Goal: Download file/media

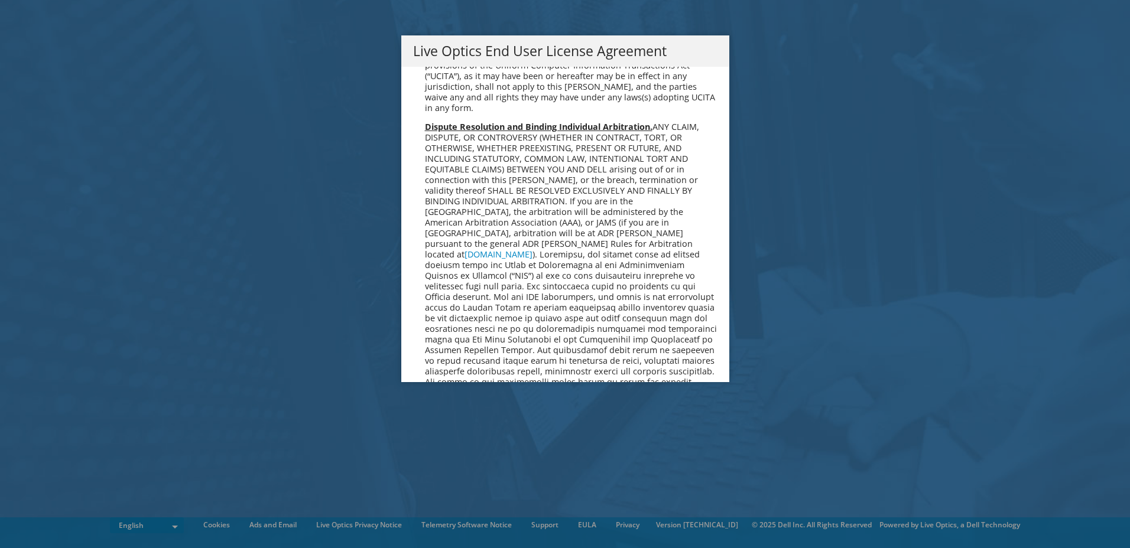
scroll to position [4468, 0]
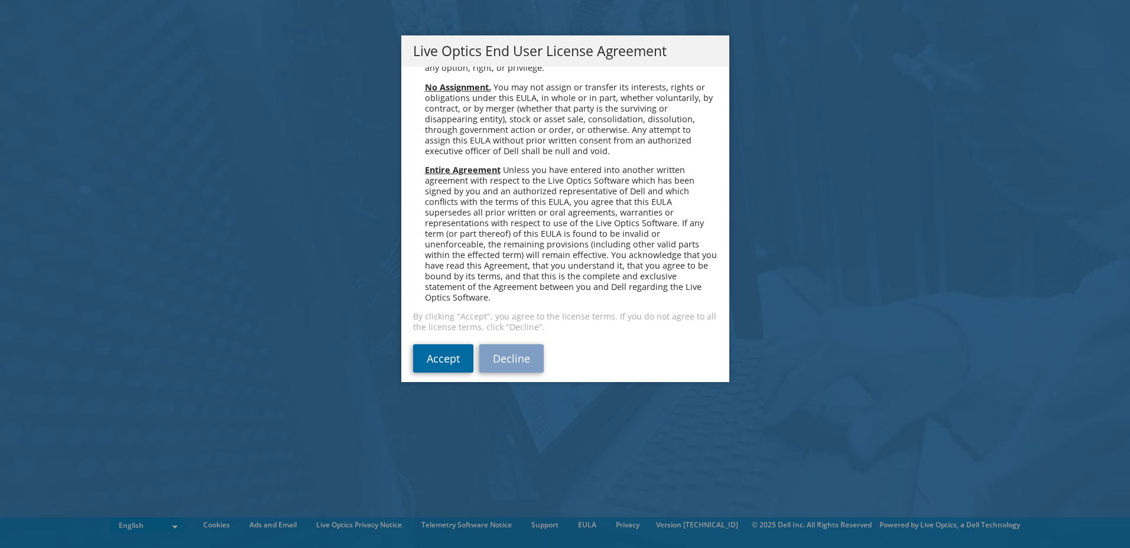
click at [435, 345] on link "Accept" at bounding box center [443, 359] width 60 height 28
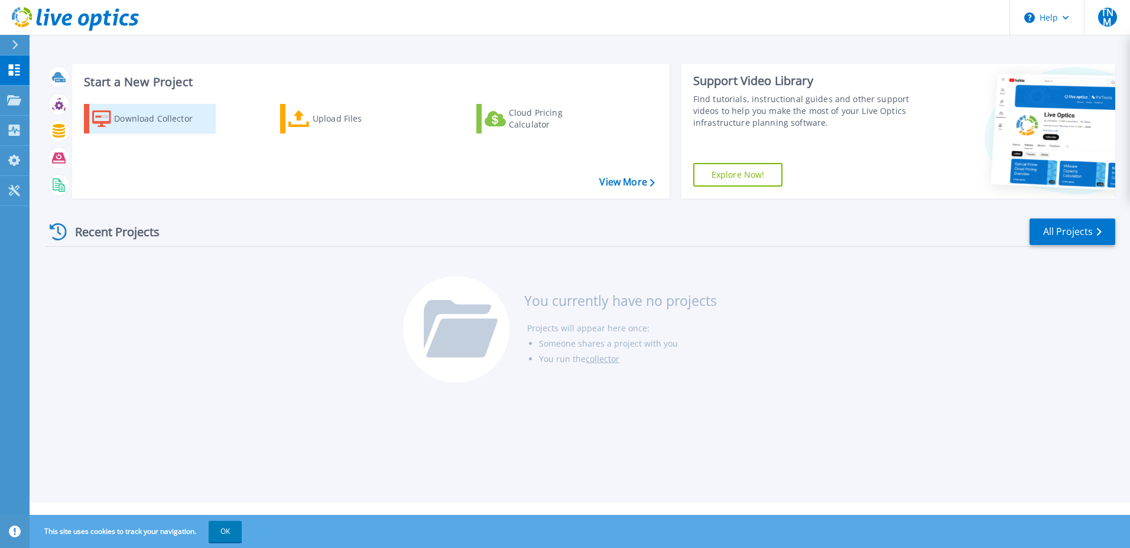
click at [161, 113] on div "Download Collector" at bounding box center [161, 119] width 95 height 24
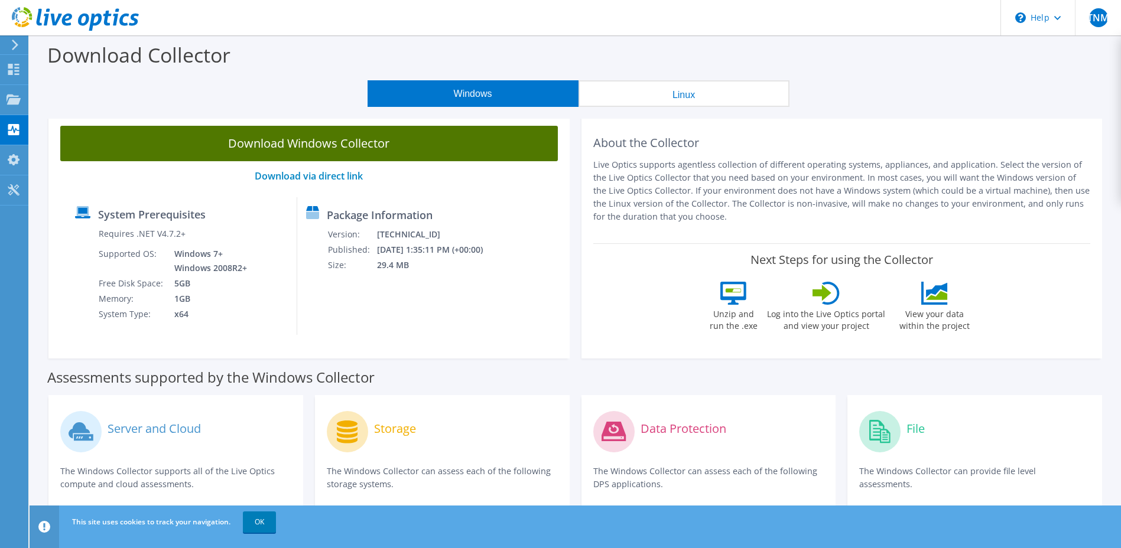
click at [317, 142] on link "Download Windows Collector" at bounding box center [309, 143] width 498 height 35
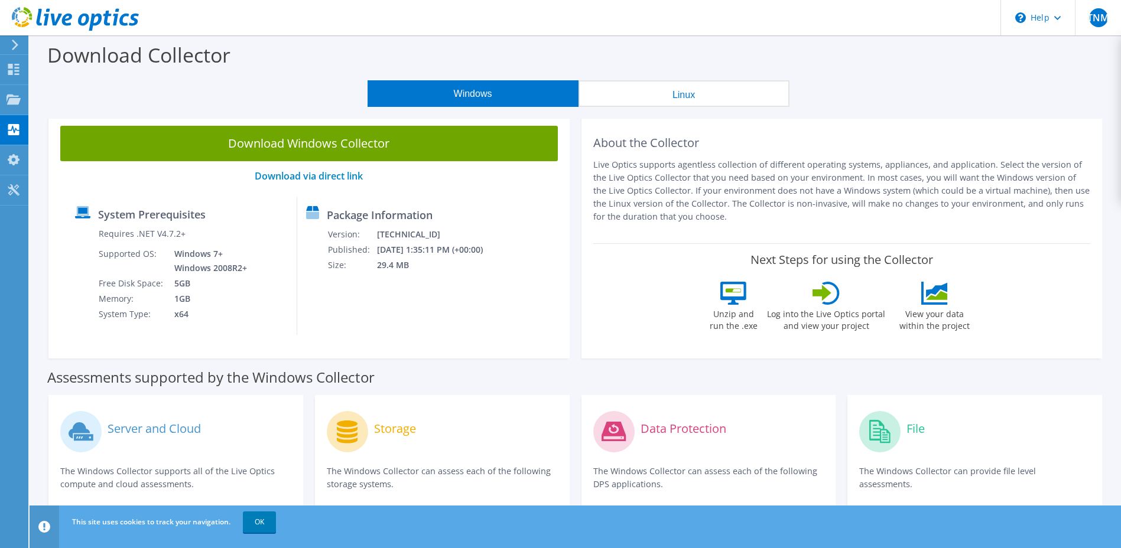
click at [782, 190] on p "Live Optics supports agentless collection of different operating systems, appli…" at bounding box center [842, 190] width 498 height 65
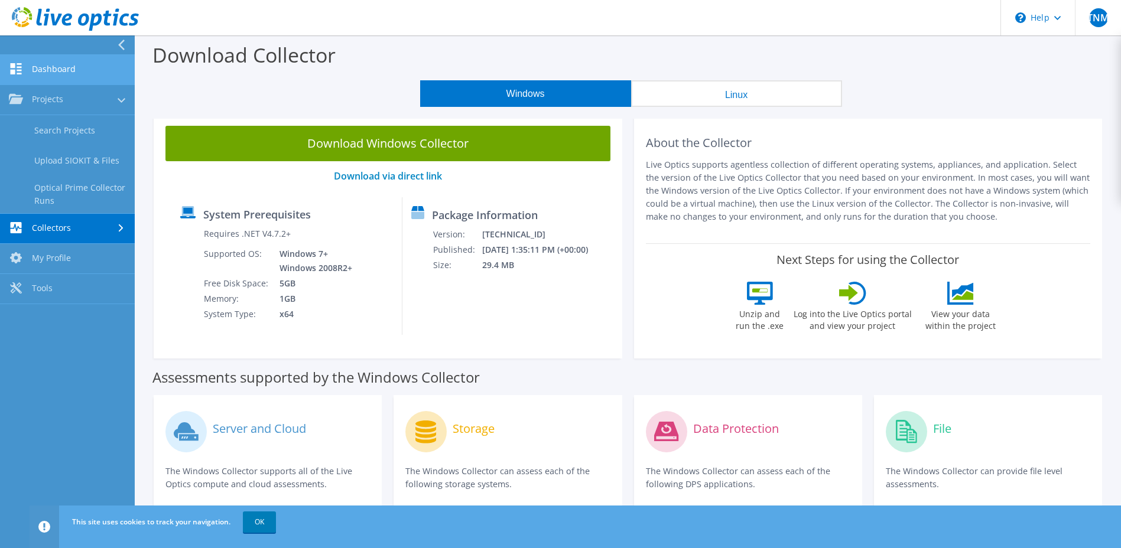
click at [68, 69] on link "Dashboard" at bounding box center [67, 70] width 135 height 30
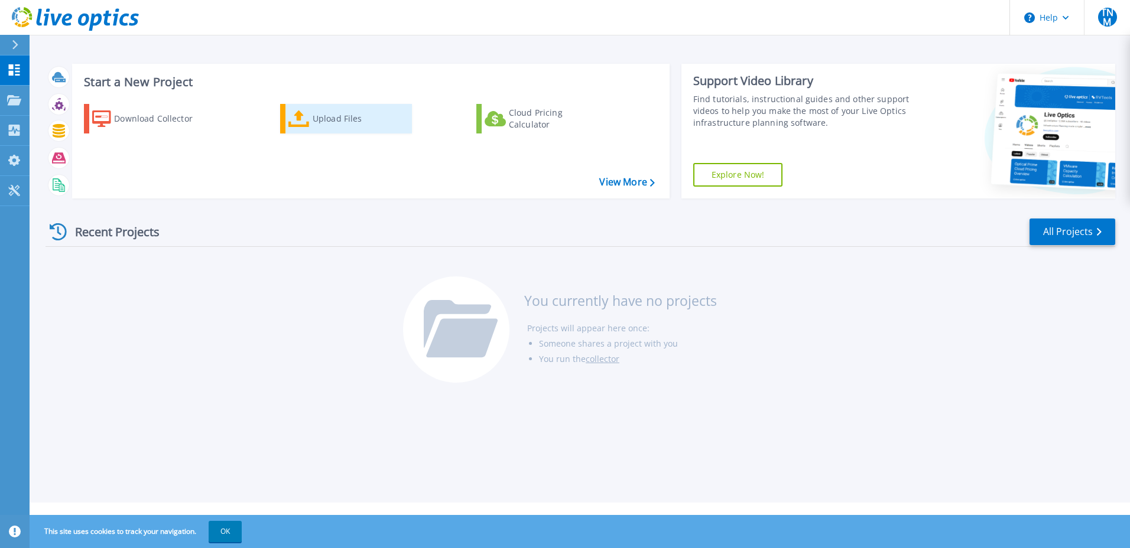
click at [360, 119] on div "Upload Files" at bounding box center [360, 119] width 95 height 24
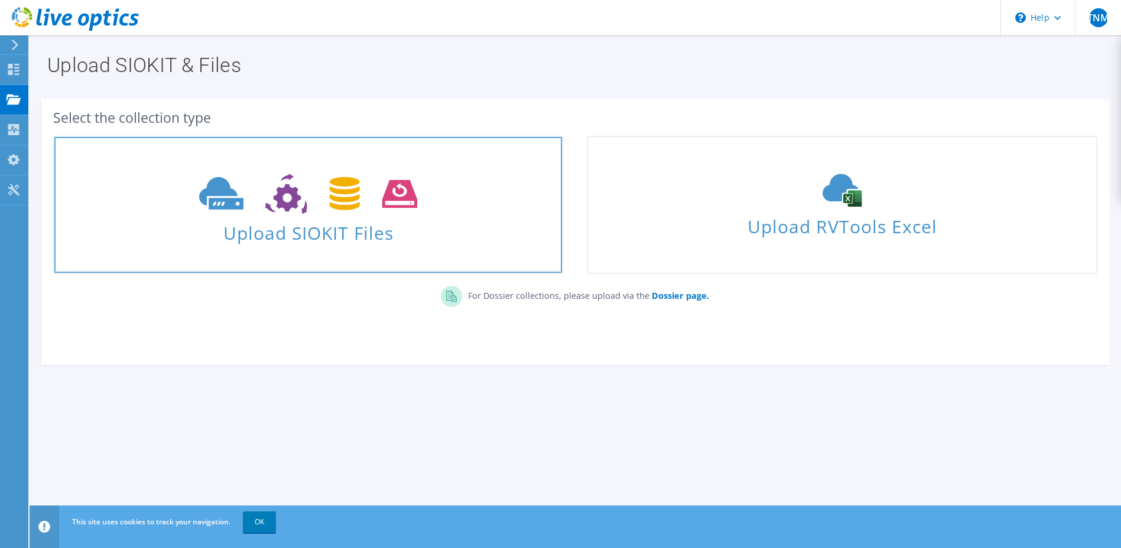
click at [474, 202] on span at bounding box center [308, 193] width 508 height 50
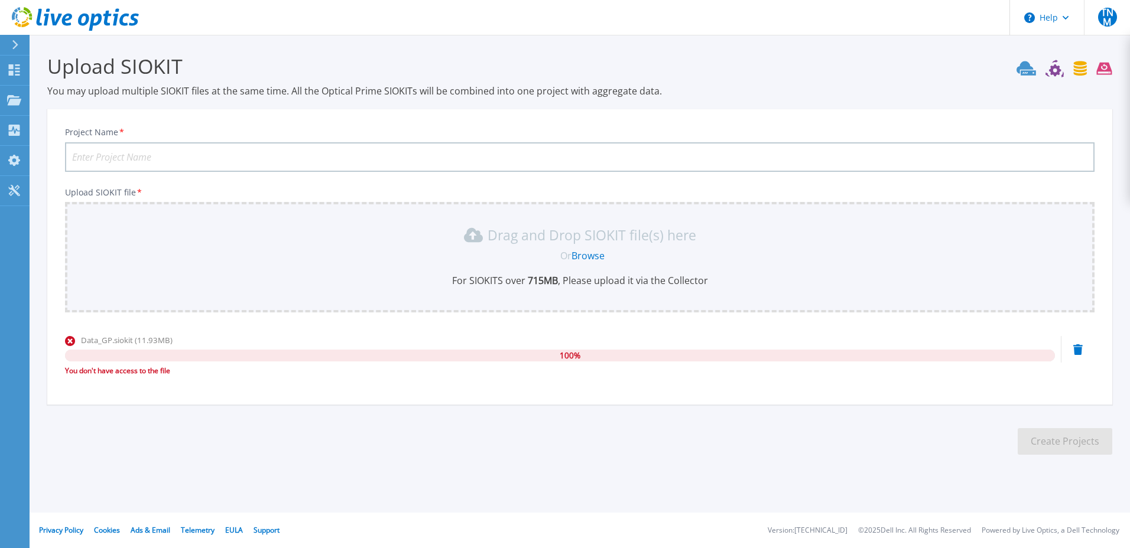
click at [106, 151] on input "Project Name *" at bounding box center [579, 157] width 1029 height 30
click at [247, 158] on input "Project Name *" at bounding box center [579, 157] width 1029 height 30
type input "G"
click at [1082, 349] on icon at bounding box center [1077, 350] width 9 height 11
